Goal: Register for event/course

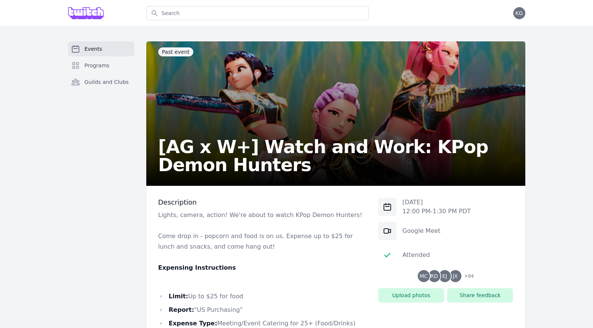
click at [216, 152] on h2 "[AG x W+] Watch and Work: KPop Demon Hunters" at bounding box center [335, 156] width 355 height 36
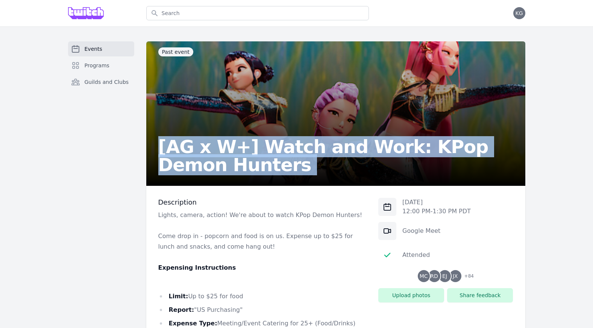
click at [216, 152] on h2 "[AG x W+] Watch and Work: KPop Demon Hunters" at bounding box center [335, 156] width 355 height 36
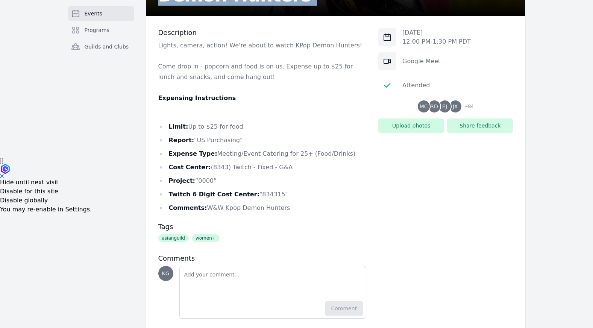
scroll to position [169, 0]
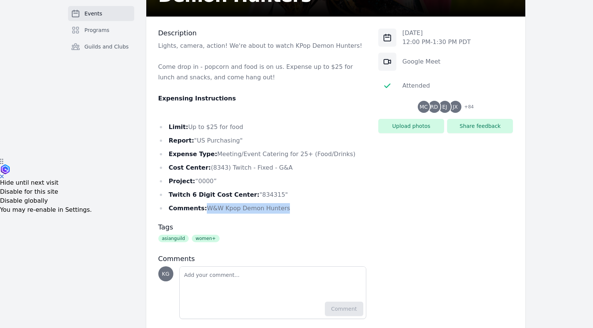
drag, startPoint x: 203, startPoint y: 210, endPoint x: 299, endPoint y: 209, distance: 95.4
click at [299, 209] on li "Comments: W&W Kpop Demon Hunters" at bounding box center [262, 208] width 208 height 11
copy li "W&W Kpop Demon Hunters"
click at [262, 192] on li "Twitch 6 Digit Cost Center: "834315"" at bounding box center [262, 194] width 208 height 11
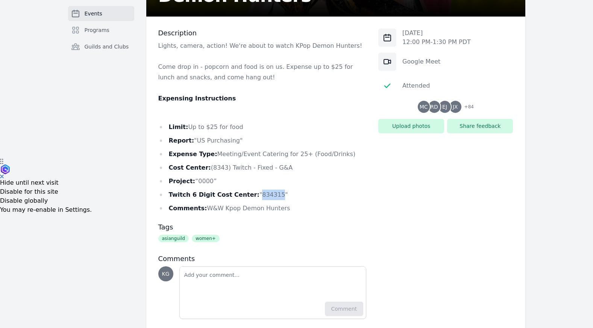
copy li "834315"
drag, startPoint x: 205, startPoint y: 207, endPoint x: 278, endPoint y: 204, distance: 73.7
click at [278, 204] on li "Comments: W&W Kpop Demon Hunters" at bounding box center [262, 208] width 208 height 11
copy li "W&W Kpop Demon Hunters"
click at [466, 103] on span "+ 84" at bounding box center [467, 107] width 14 height 11
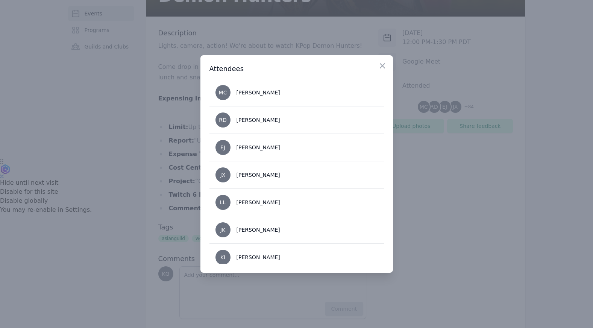
scroll to position [0, 0]
drag, startPoint x: 277, startPoint y: 120, endPoint x: 233, endPoint y: 120, distance: 43.6
click at [233, 120] on li "RD Rachel Delphin" at bounding box center [296, 119] width 174 height 27
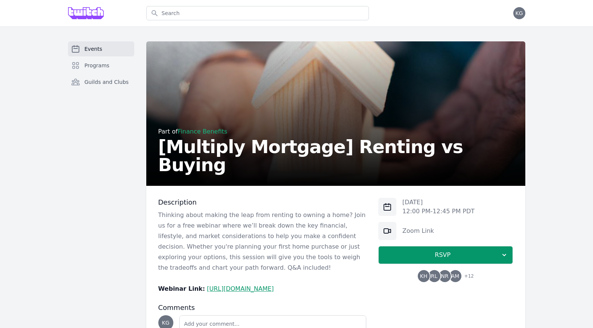
scroll to position [67, 0]
click at [91, 47] on span "Events" at bounding box center [94, 49] width 18 height 8
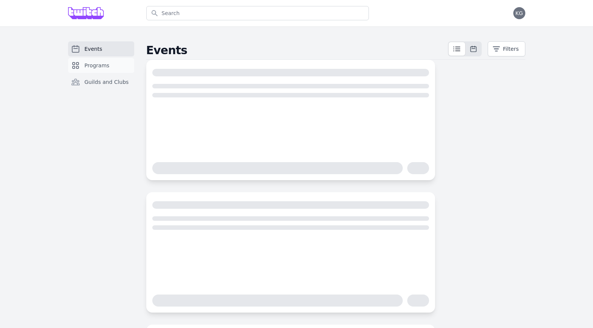
click at [85, 70] on link "Programs" at bounding box center [101, 65] width 66 height 15
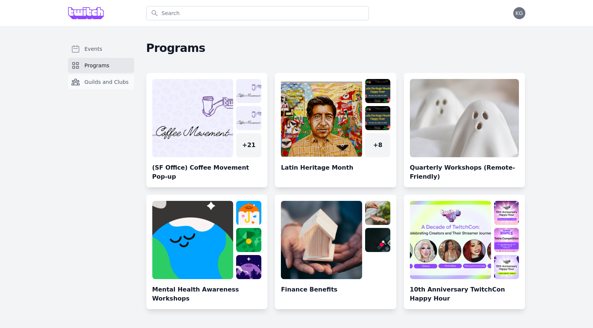
click at [86, 79] on span "Guilds and Clubs" at bounding box center [107, 82] width 44 height 8
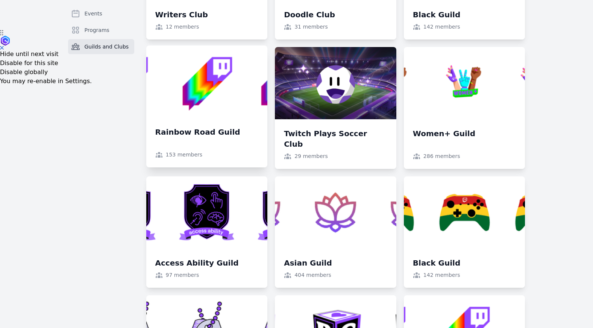
scroll to position [259, 0]
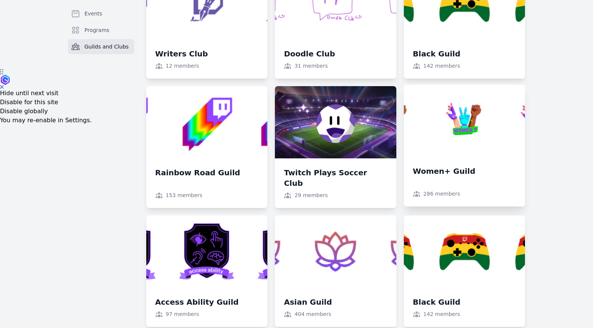
click at [463, 146] on link at bounding box center [464, 146] width 121 height 122
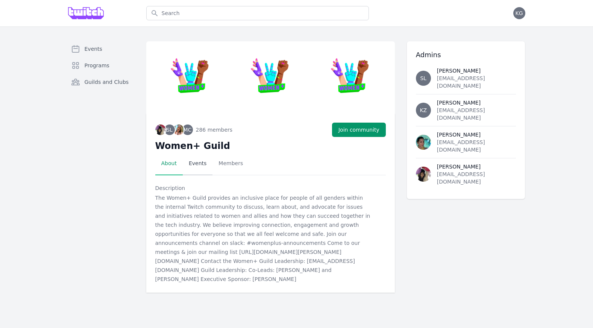
click at [197, 175] on div "SL MC 286 members + 286 Join community Women+ Guild Select a tab About Events M…" at bounding box center [270, 202] width 248 height 179
click at [197, 171] on link "Events" at bounding box center [198, 163] width 30 height 23
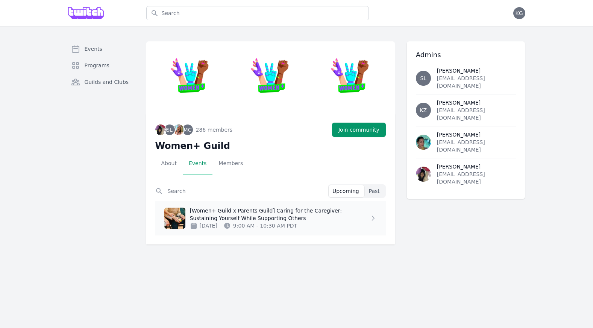
click at [225, 208] on p "[Women+ Guild x Parents Guild] Caring for the Caregiver: Sustaining Yourself Wh…" at bounding box center [279, 214] width 179 height 15
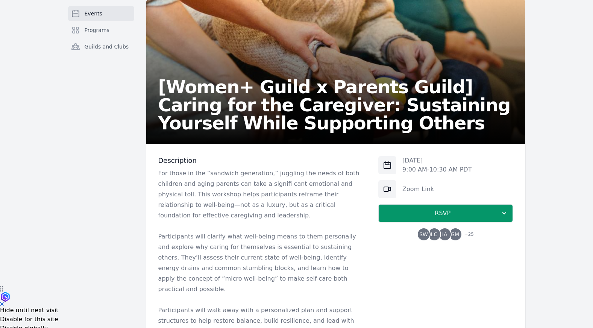
scroll to position [130, 0]
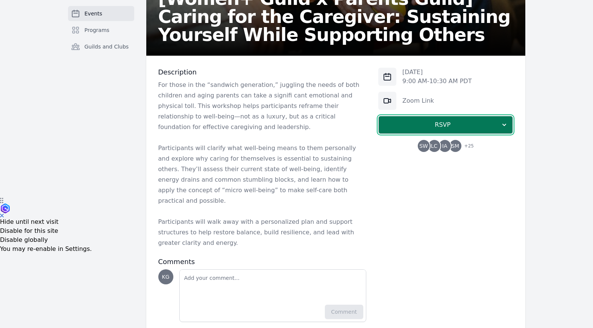
click at [419, 127] on span "RSVP" at bounding box center [442, 124] width 116 height 9
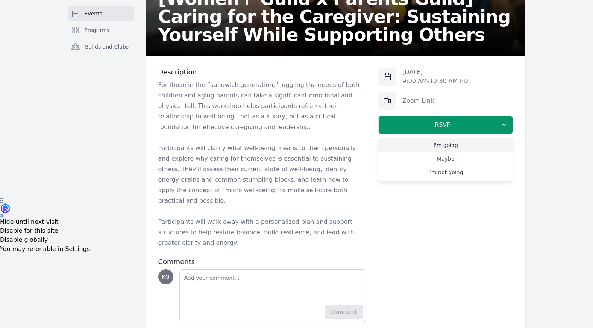
click at [421, 145] on link "I'm going" at bounding box center [445, 145] width 135 height 14
